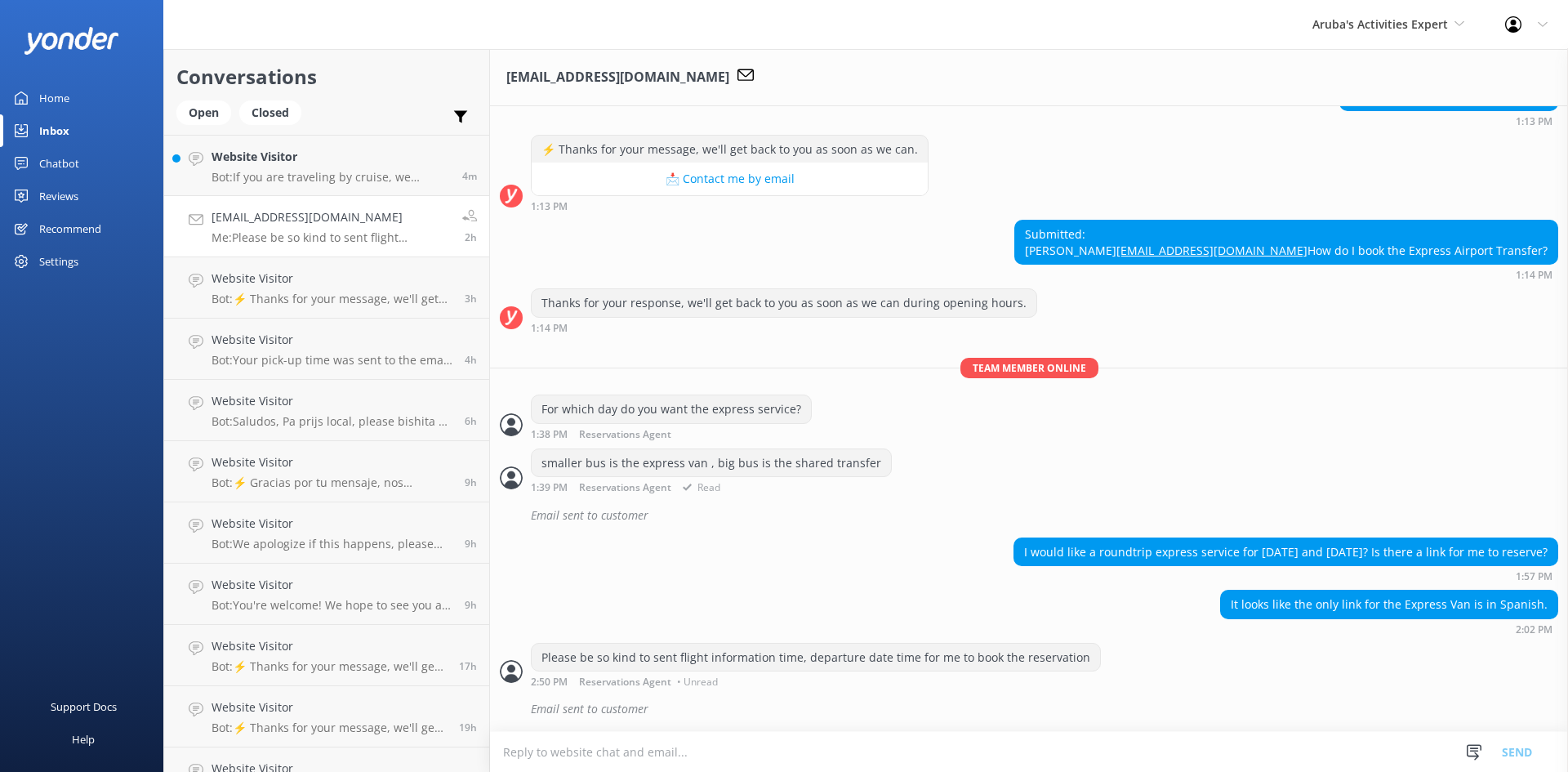
scroll to position [301, 0]
click at [232, 141] on link "Website Visitor Bot: If you are traveling by cruise, we recommend booking throu…" at bounding box center [327, 165] width 325 height 61
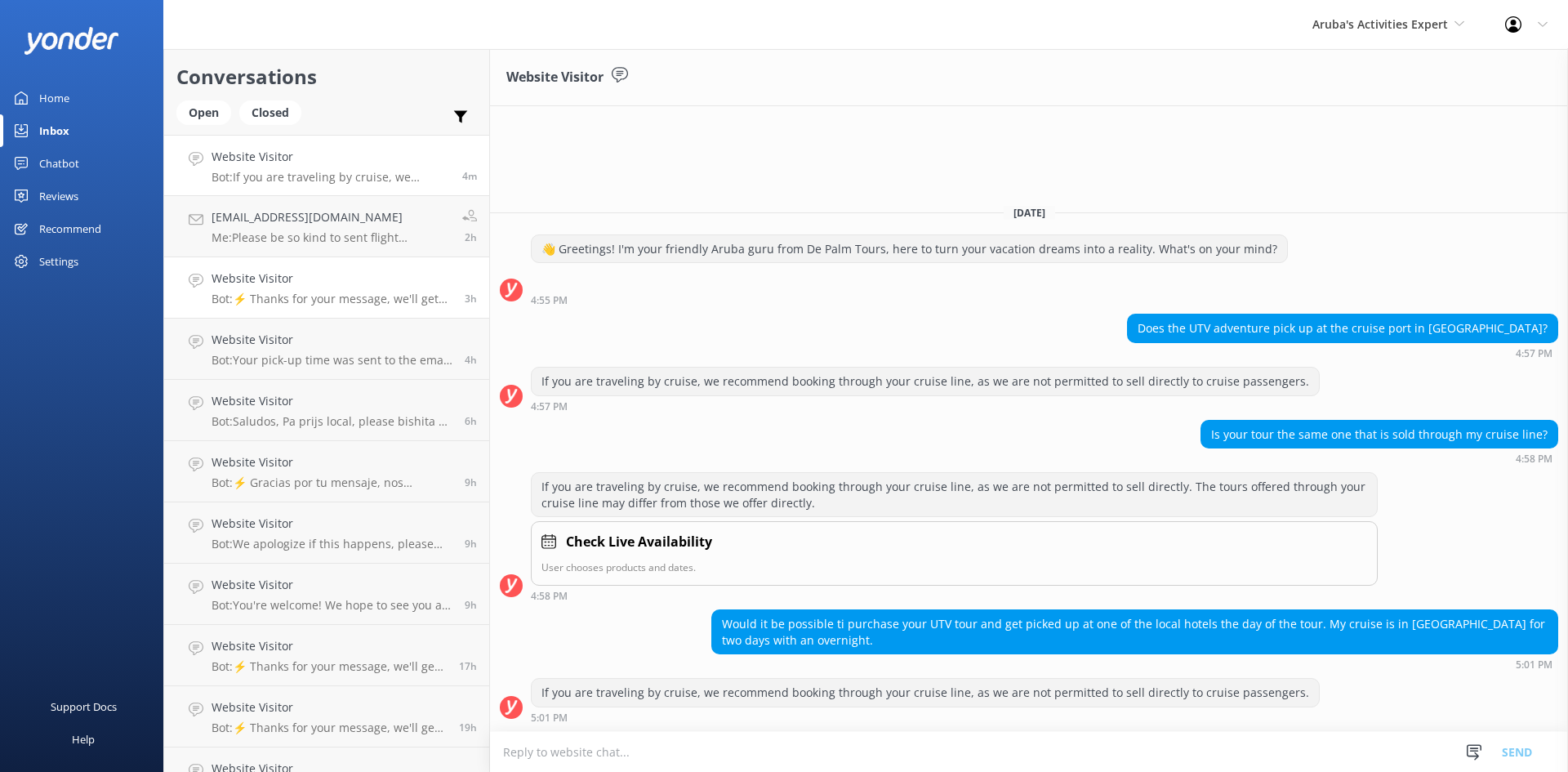
click at [284, 276] on h4 "Website Visitor" at bounding box center [332, 279] width 241 height 18
